Goal: Task Accomplishment & Management: Use online tool/utility

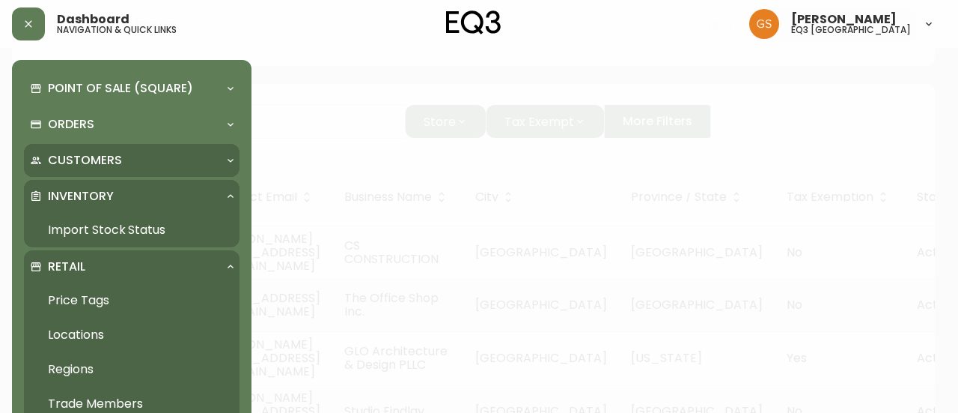
scroll to position [76, 0]
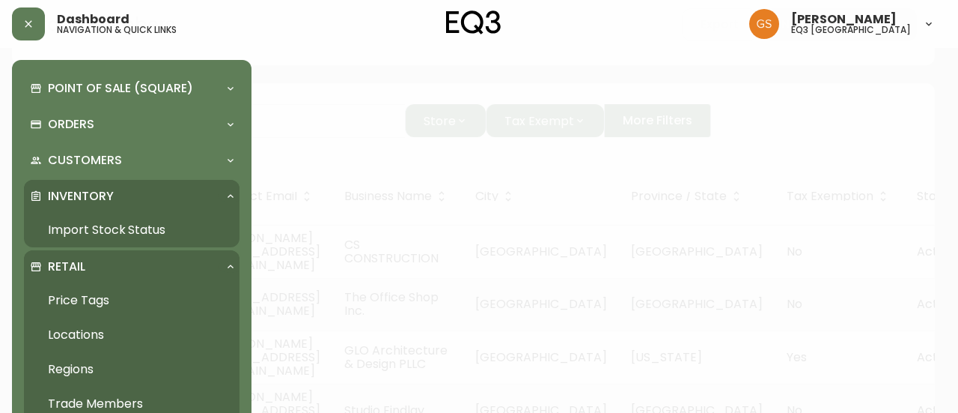
click at [144, 226] on link "Import Stock Status" at bounding box center [132, 230] width 216 height 34
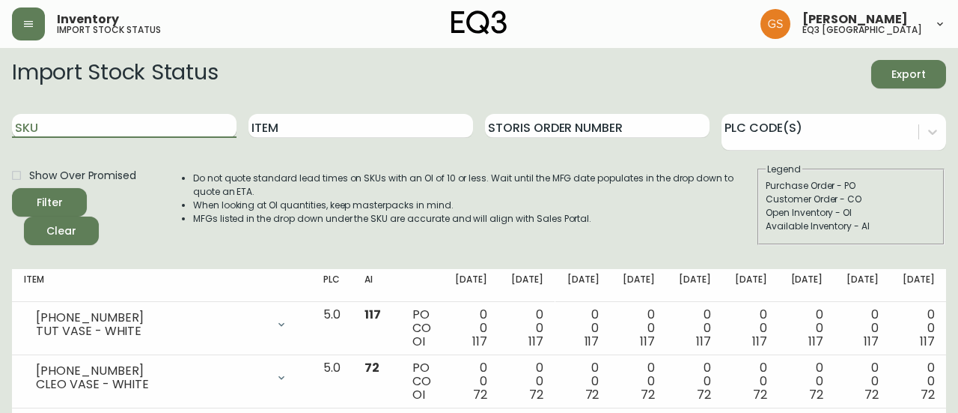
click at [145, 125] on input "SKU" at bounding box center [124, 126] width 225 height 24
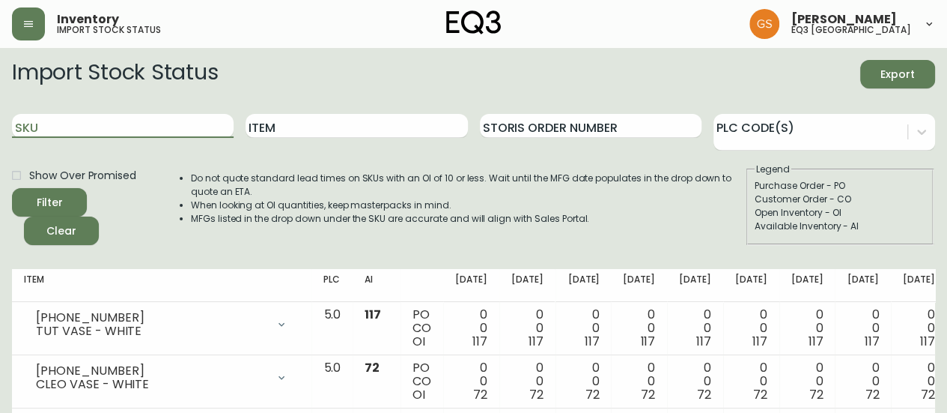
paste input "[PHONE_NUMBER]"
type input "[PHONE_NUMBER]"
click at [12, 188] on button "Filter" at bounding box center [49, 202] width 75 height 28
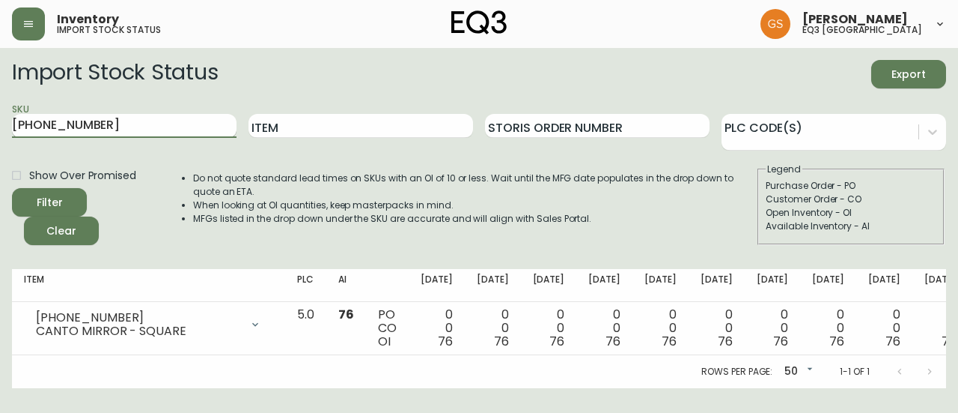
drag, startPoint x: 100, startPoint y: 121, endPoint x: 27, endPoint y: 104, distance: 75.2
click at [16, 115] on input "[PHONE_NUMBER]" at bounding box center [124, 126] width 225 height 24
paste input "[PHONE_NUMBER]"
type input "[PHONE_NUMBER]"
click at [12, 188] on button "Filter" at bounding box center [49, 202] width 75 height 28
